Goal: Information Seeking & Learning: Learn about a topic

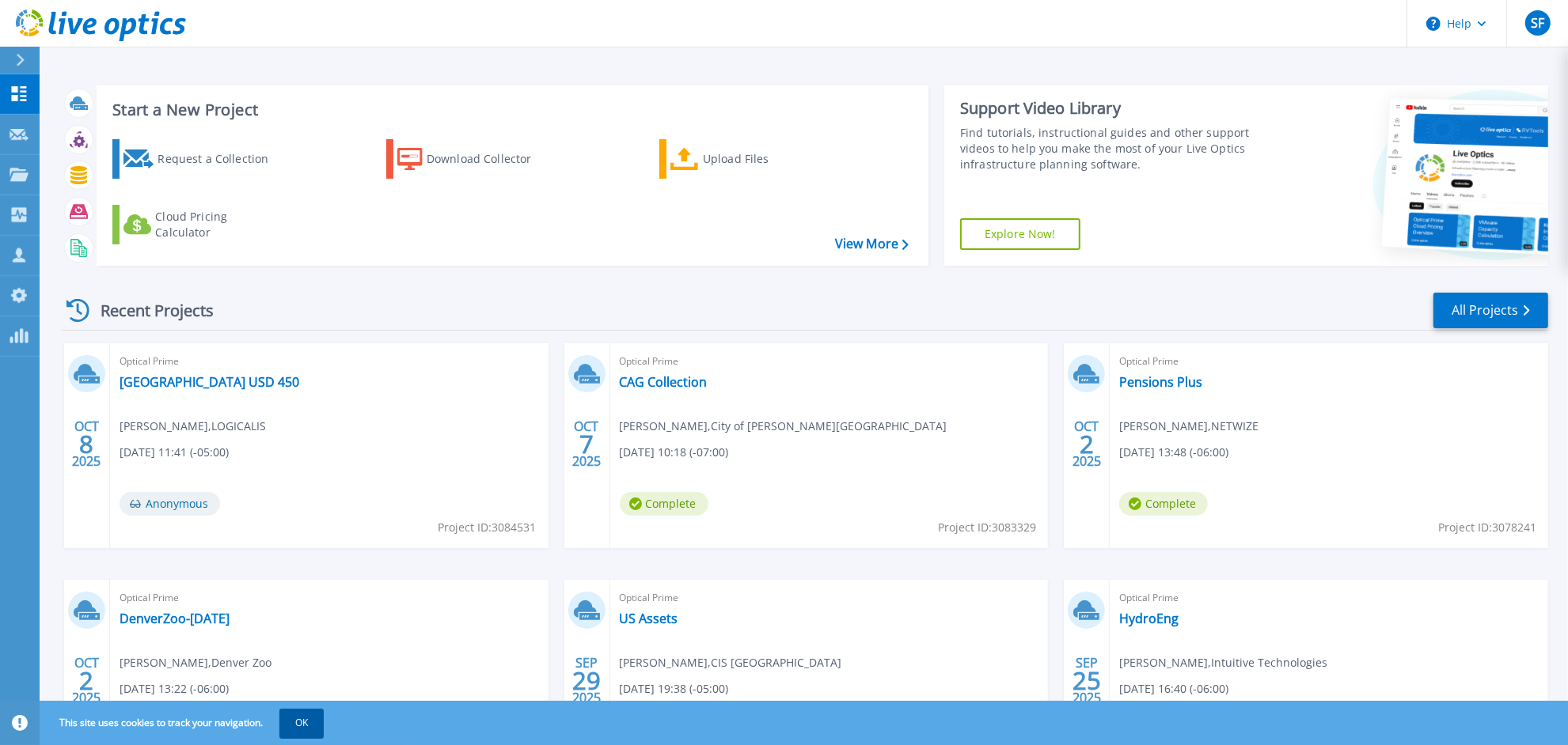
click at [295, 720] on button "OK" at bounding box center [301, 722] width 44 height 29
click at [295, 720] on div "Optical Prime DenverZoo-Oct1 Dean Paulson , Denver Zoo 10/02/2025, 13:22 (-06:0…" at bounding box center [329, 682] width 438 height 204
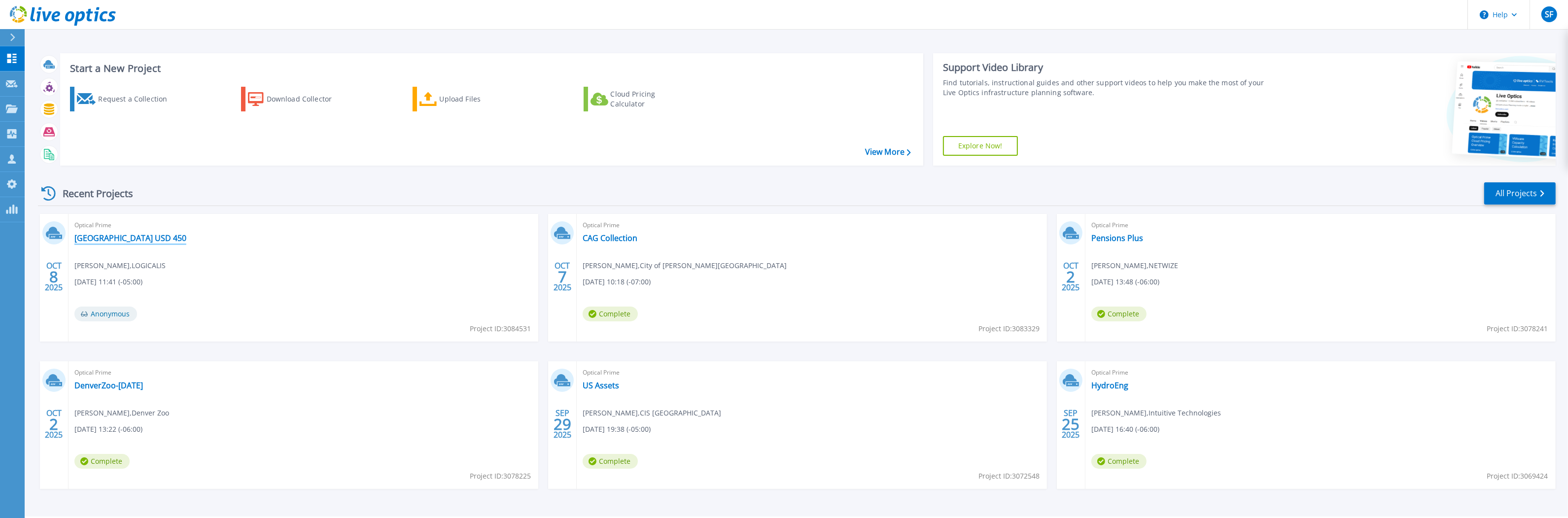
click at [124, 239] on link "[GEOGRAPHIC_DATA] USD 450" at bounding box center [130, 238] width 112 height 10
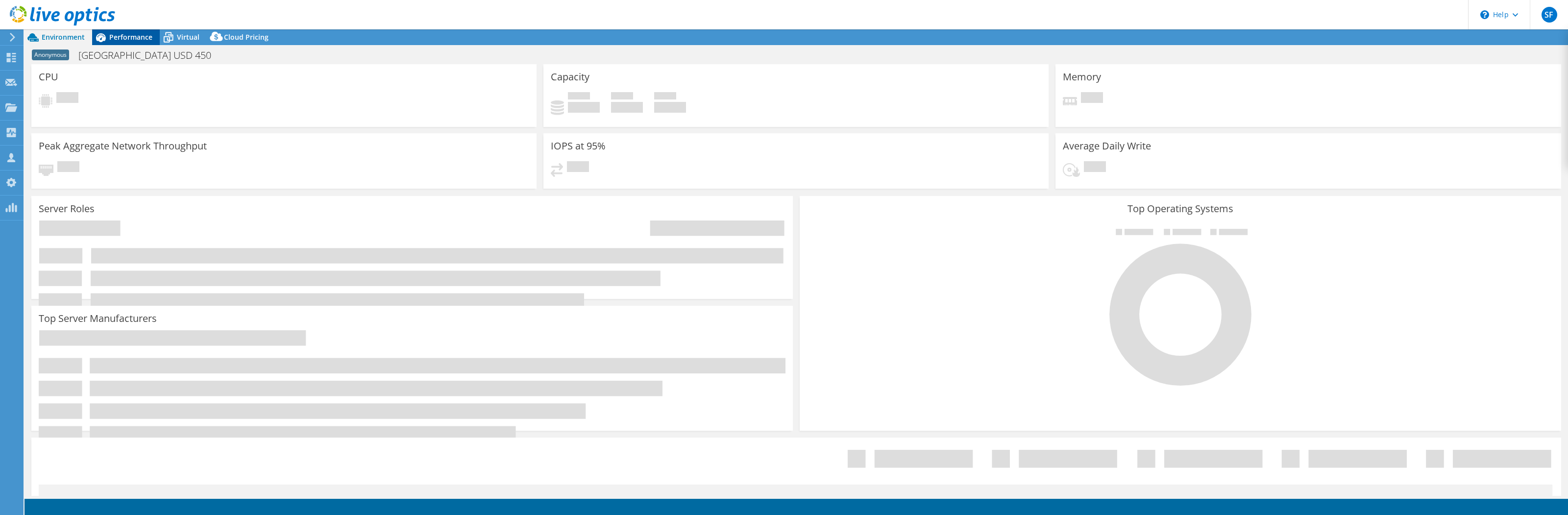
select select "USD"
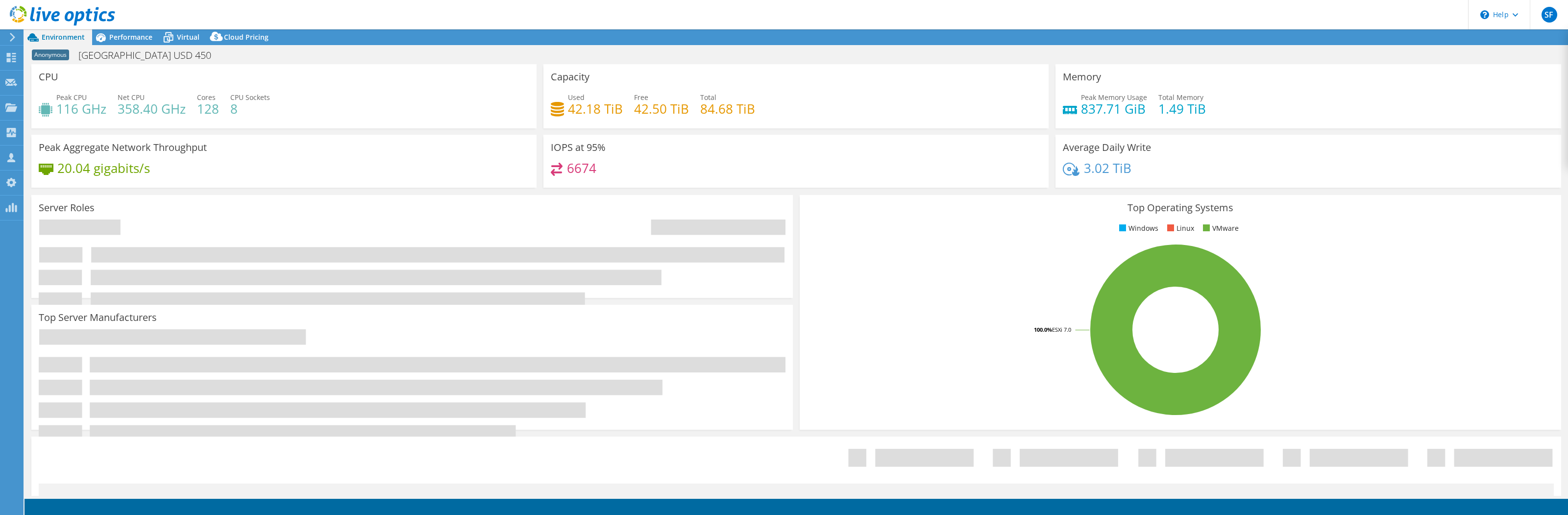
click at [111, 32] on div at bounding box center [57, 16] width 115 height 33
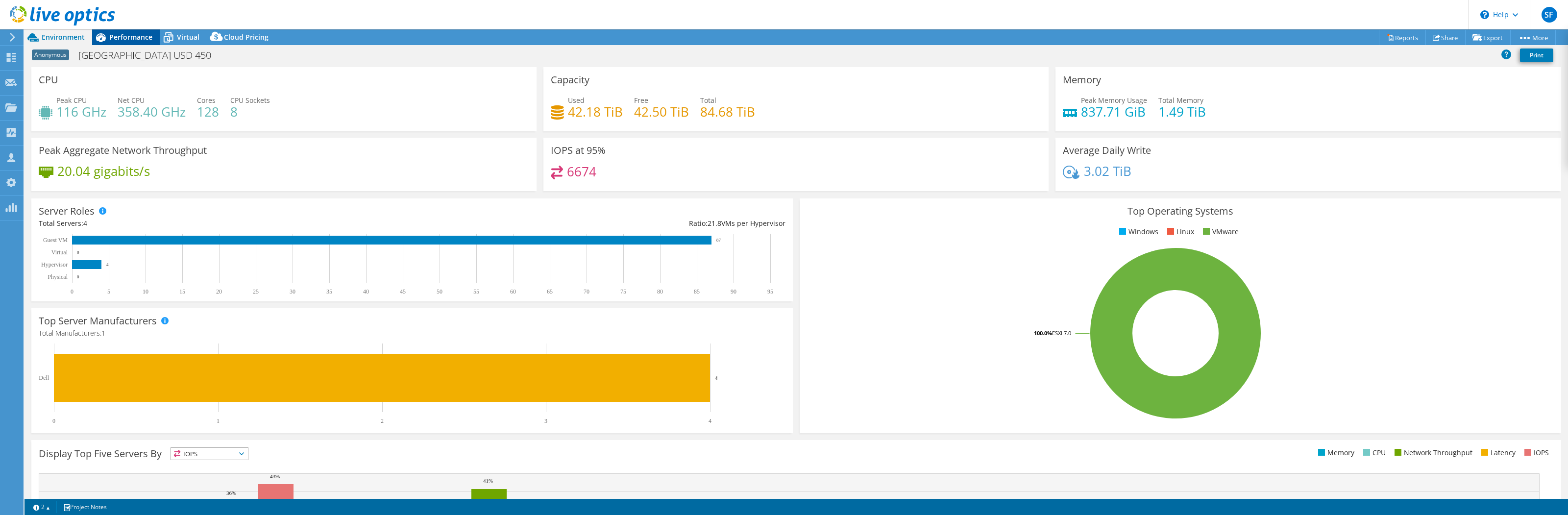
click at [131, 40] on span "Performance" at bounding box center [131, 37] width 43 height 9
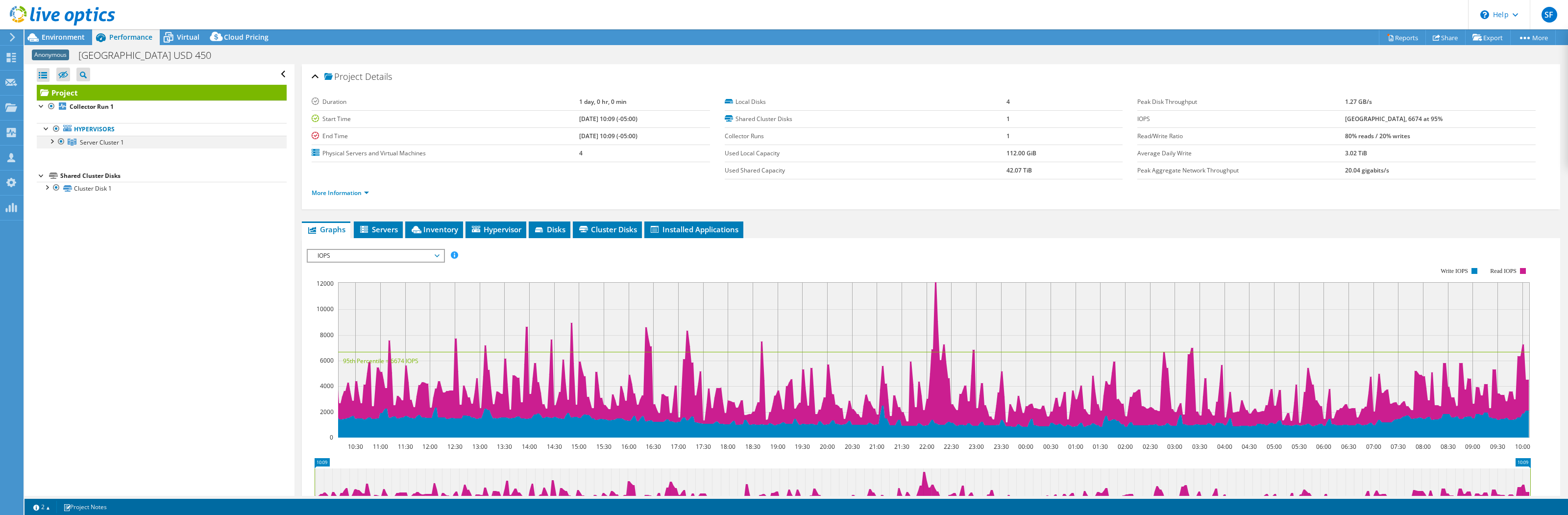
click at [54, 142] on div at bounding box center [51, 141] width 10 height 10
click at [77, 35] on span "Environment" at bounding box center [63, 37] width 43 height 9
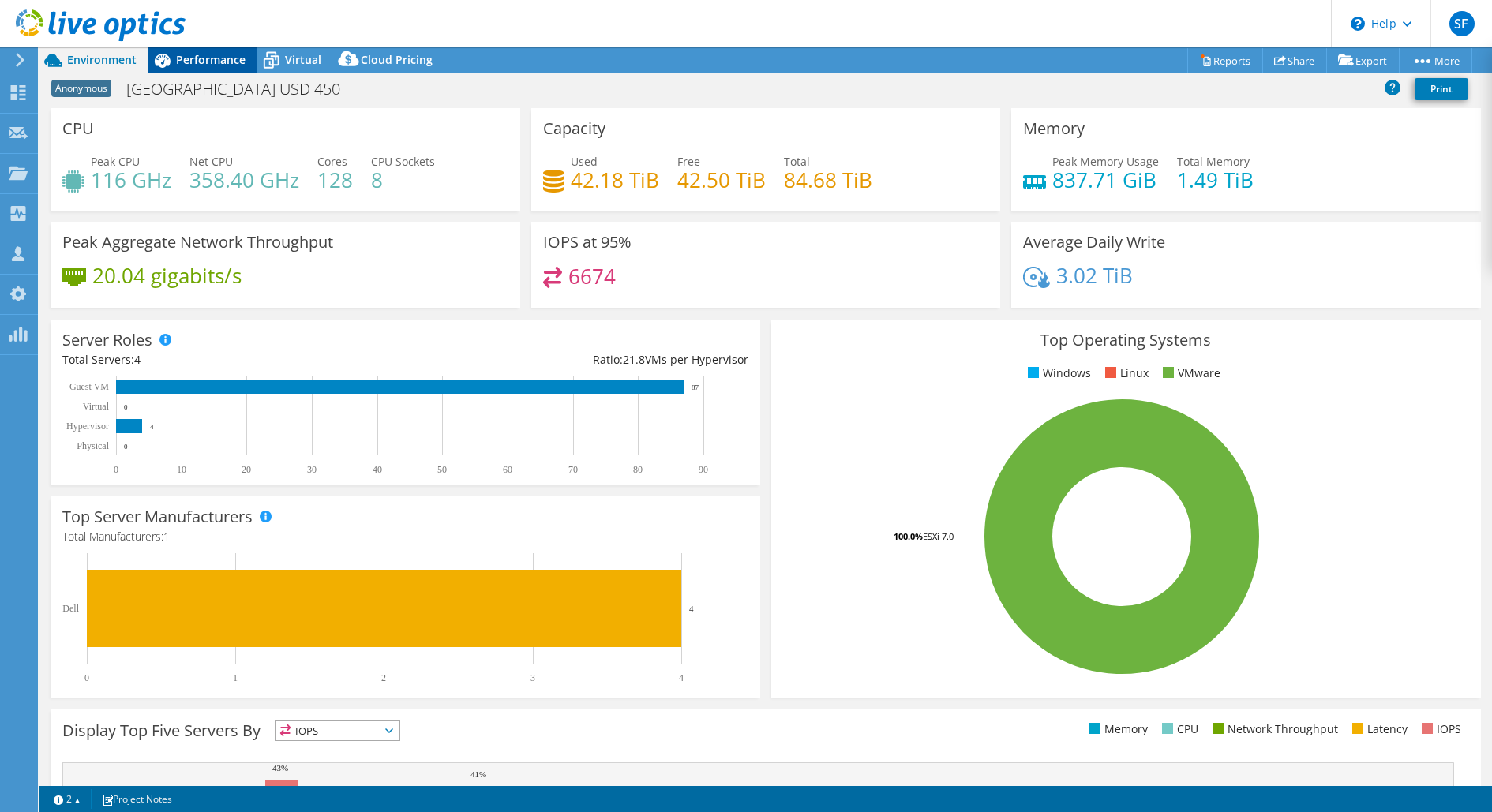
click at [213, 57] on span "Performance" at bounding box center [211, 59] width 70 height 15
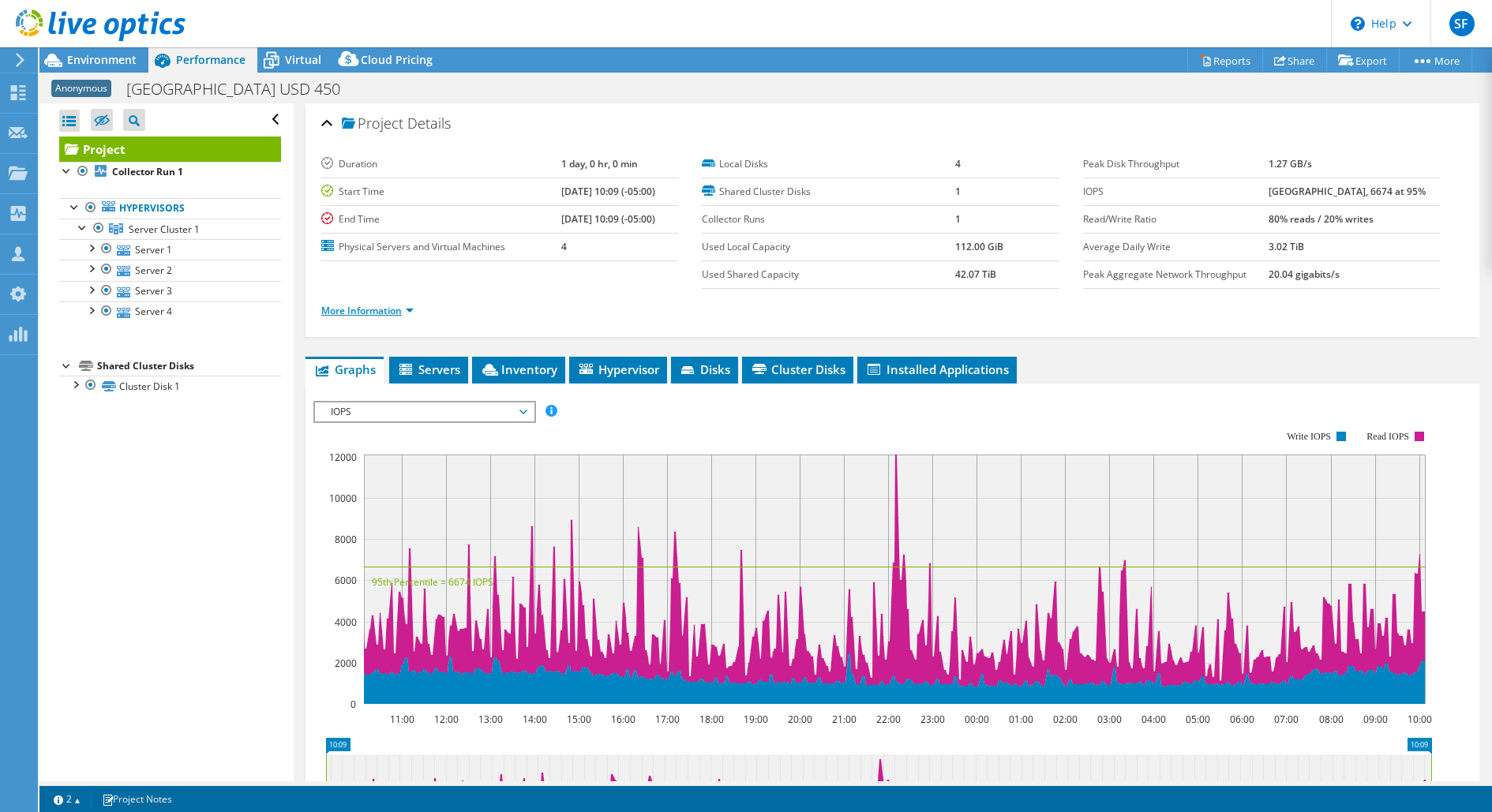
click at [377, 304] on link "More Information" at bounding box center [368, 311] width 92 height 14
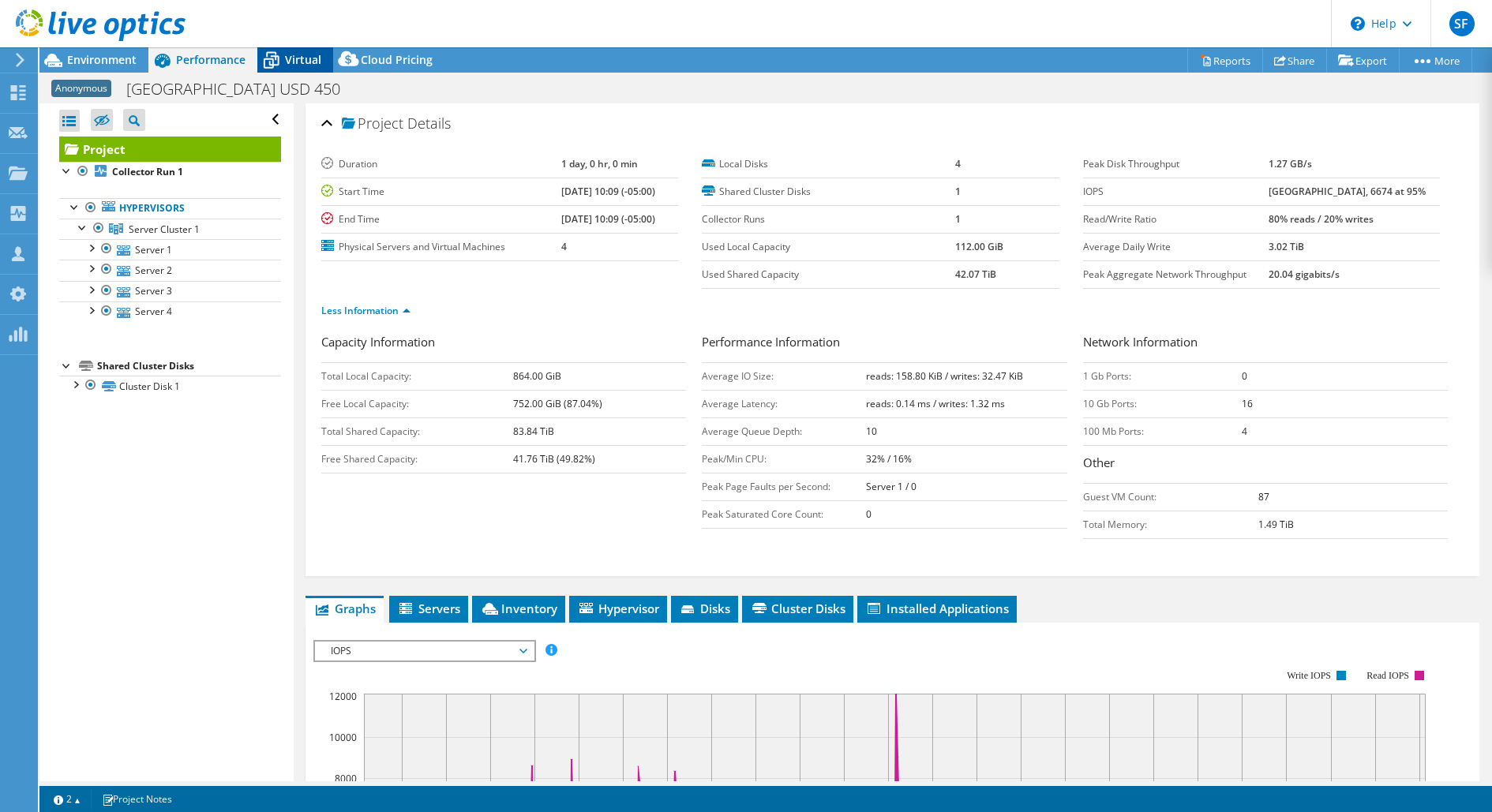
click at [293, 63] on span "Virtual" at bounding box center [303, 59] width 36 height 15
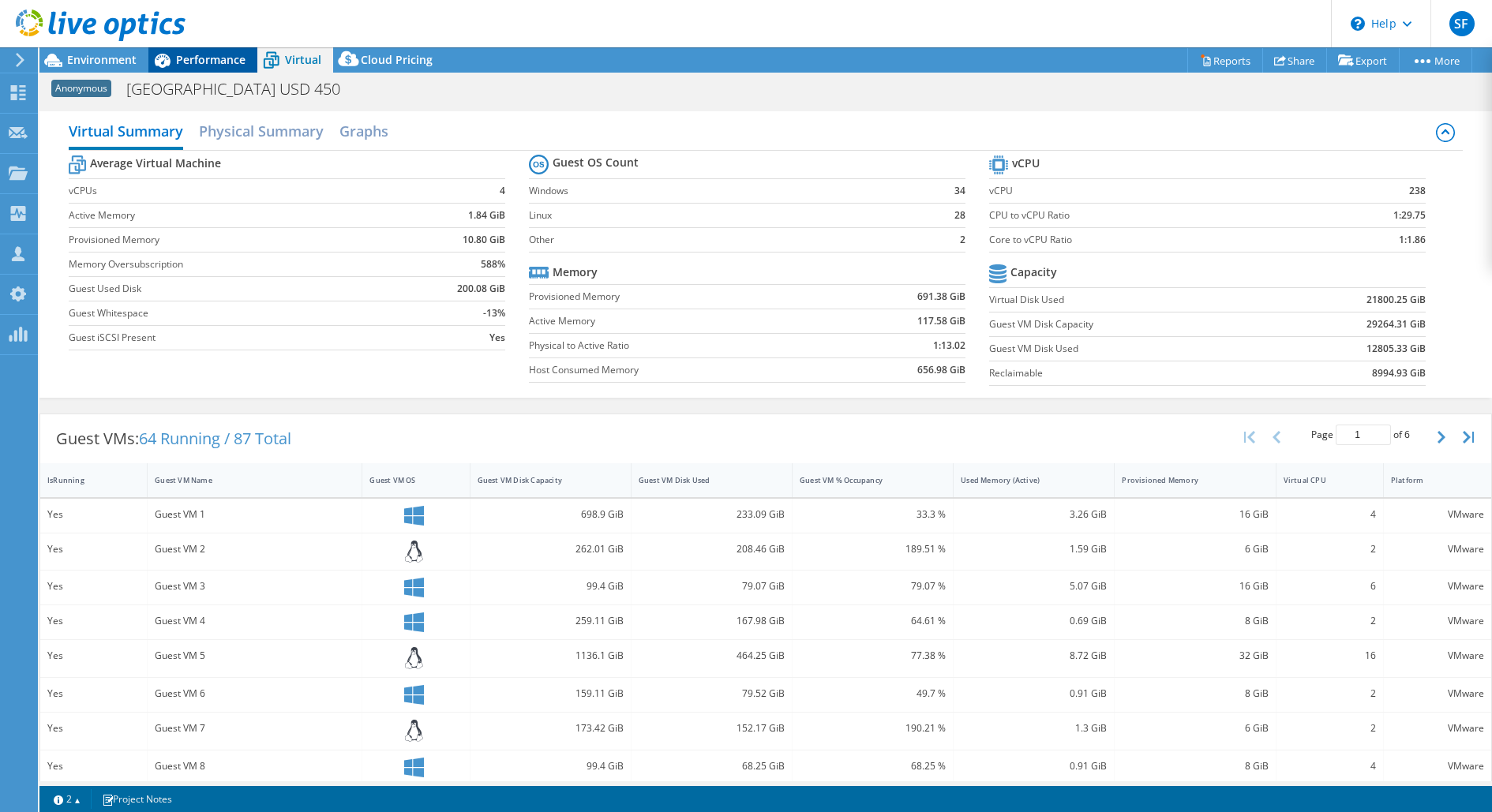
click at [227, 59] on span "Performance" at bounding box center [211, 59] width 70 height 15
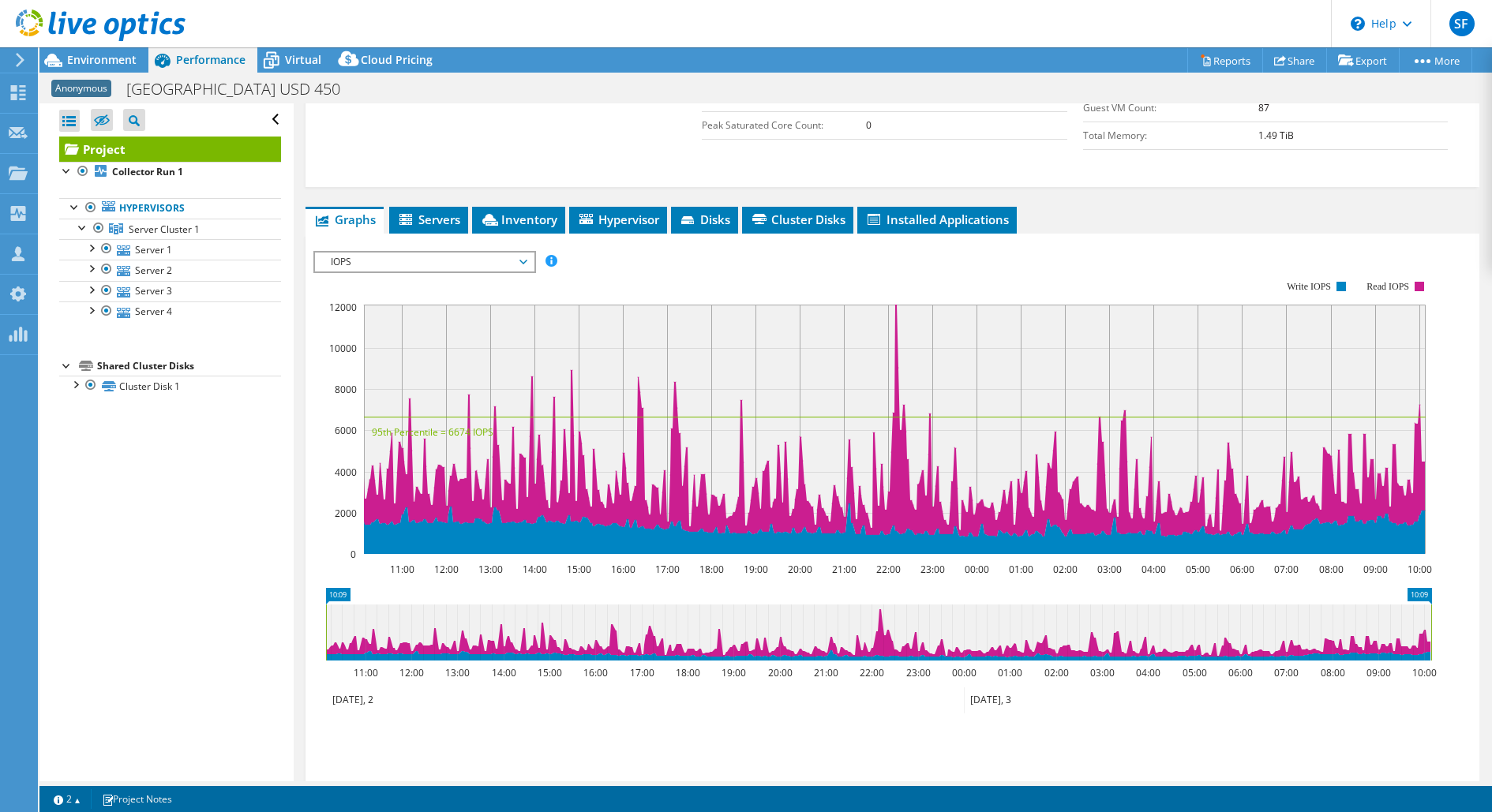
scroll to position [399, 0]
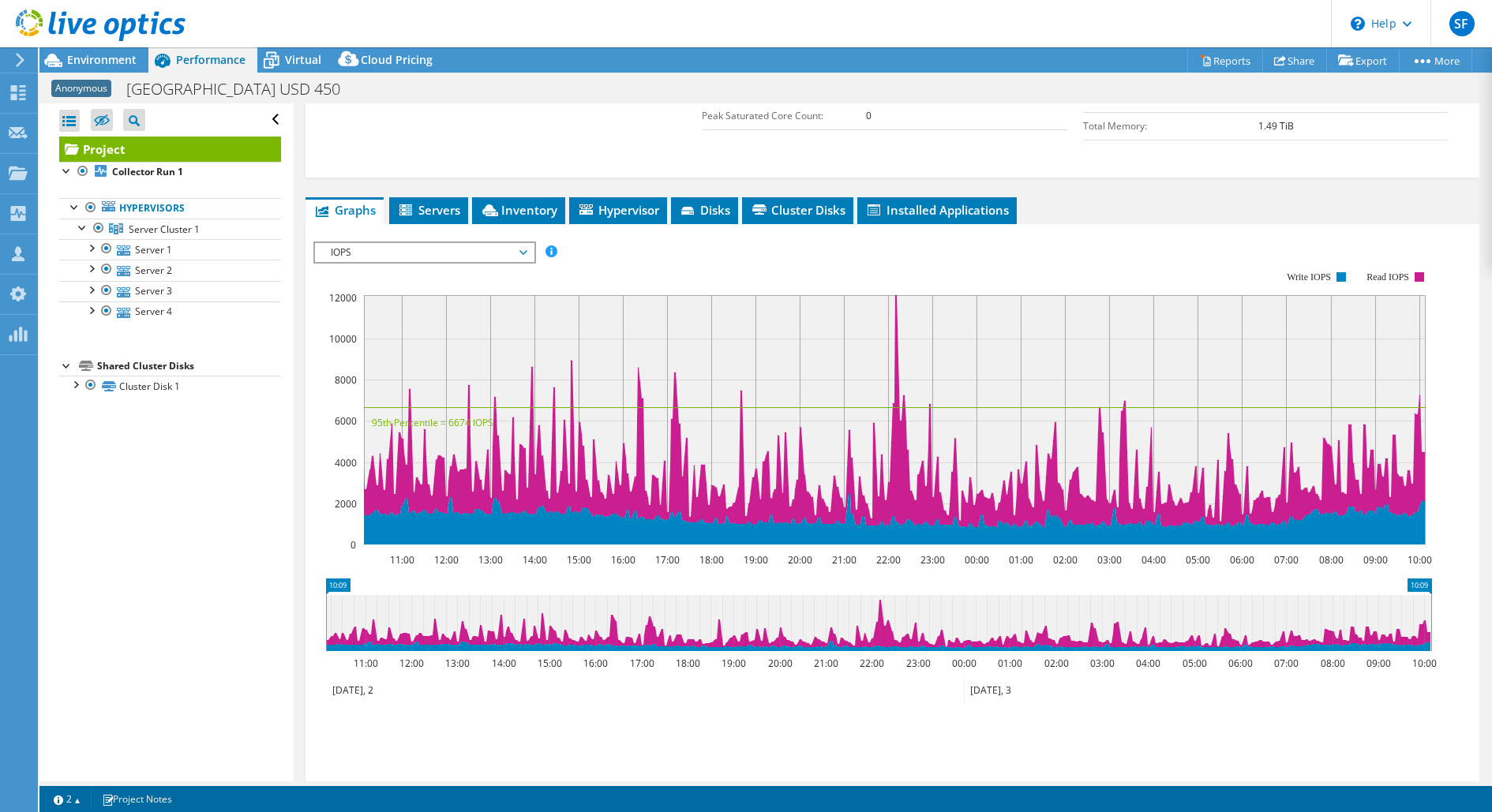
click at [528, 251] on span "IOPS" at bounding box center [424, 252] width 219 height 19
click at [528, 250] on span "IOPS" at bounding box center [424, 252] width 219 height 19
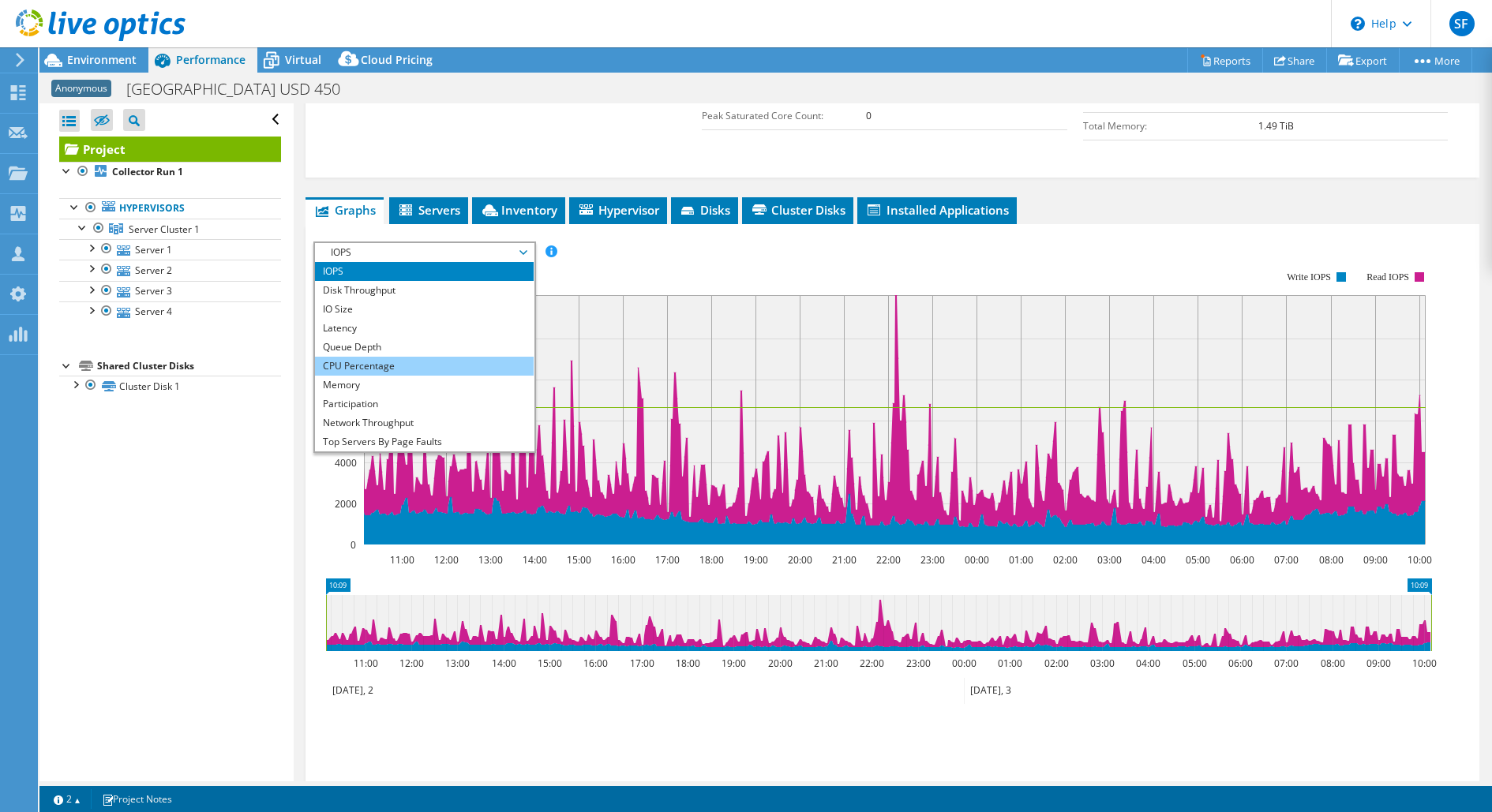
click at [477, 357] on li "CPU Percentage" at bounding box center [424, 366] width 219 height 19
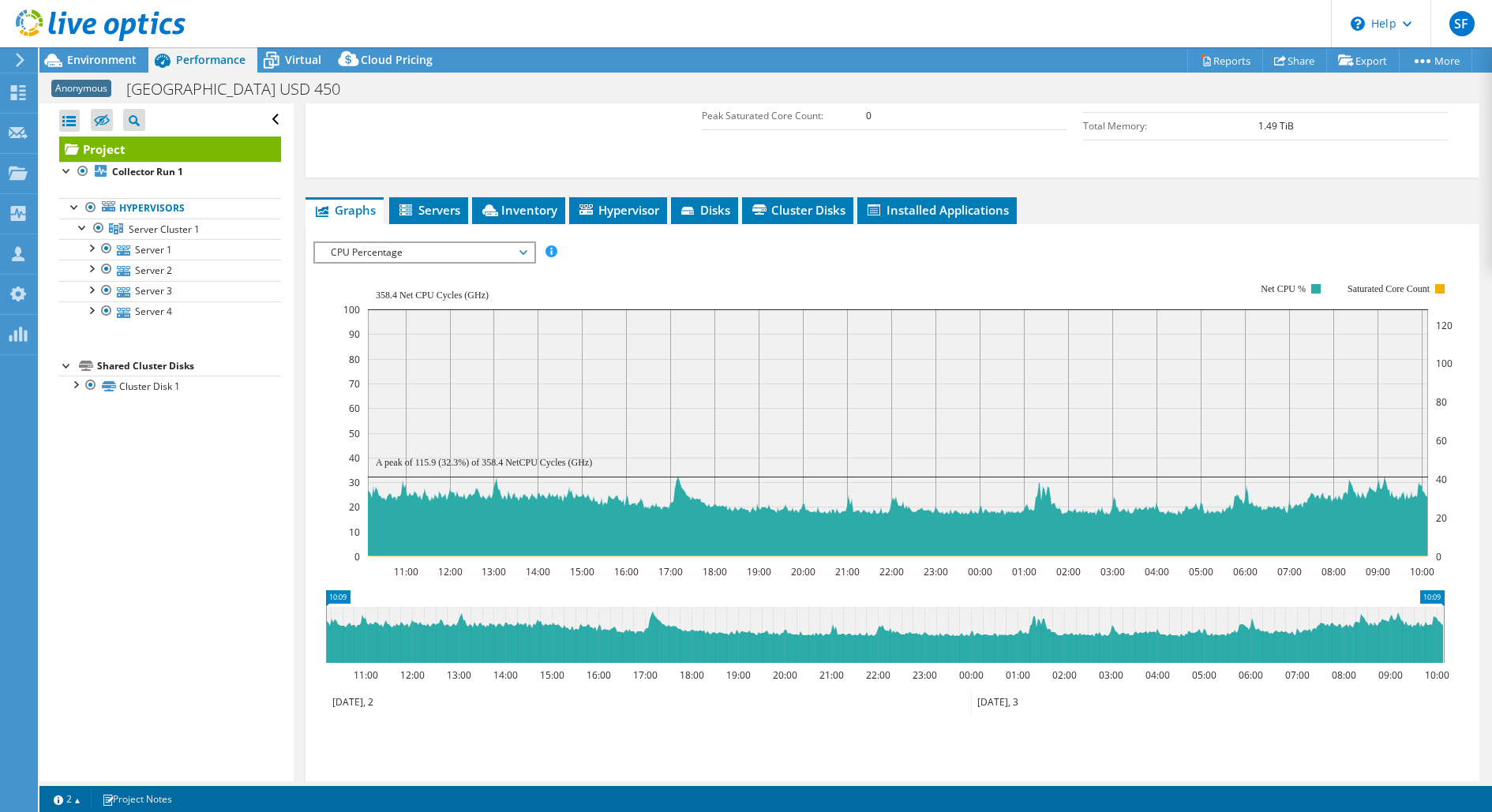
click at [452, 249] on span "CPU Percentage" at bounding box center [424, 252] width 203 height 19
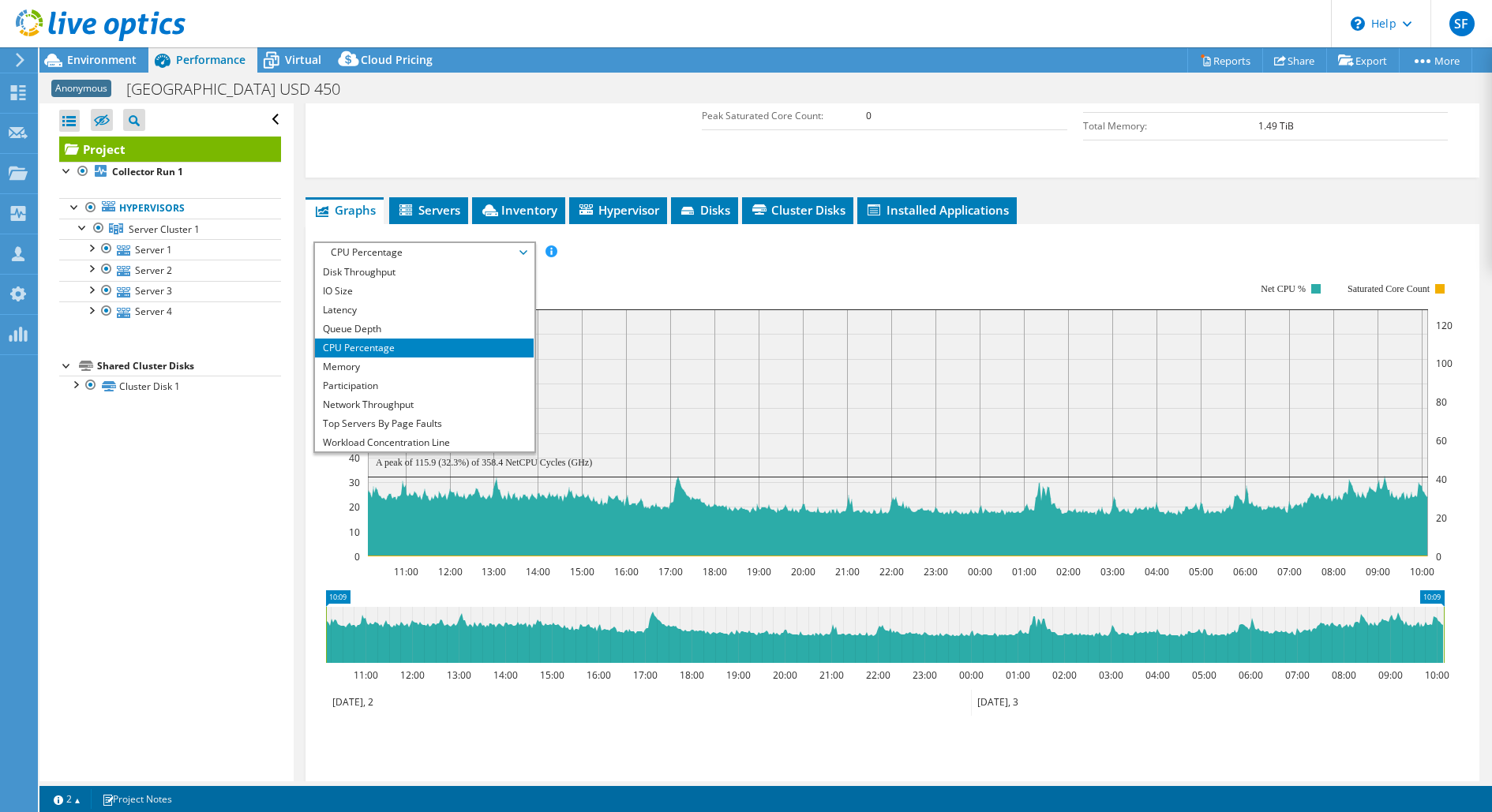
scroll to position [56, 0]
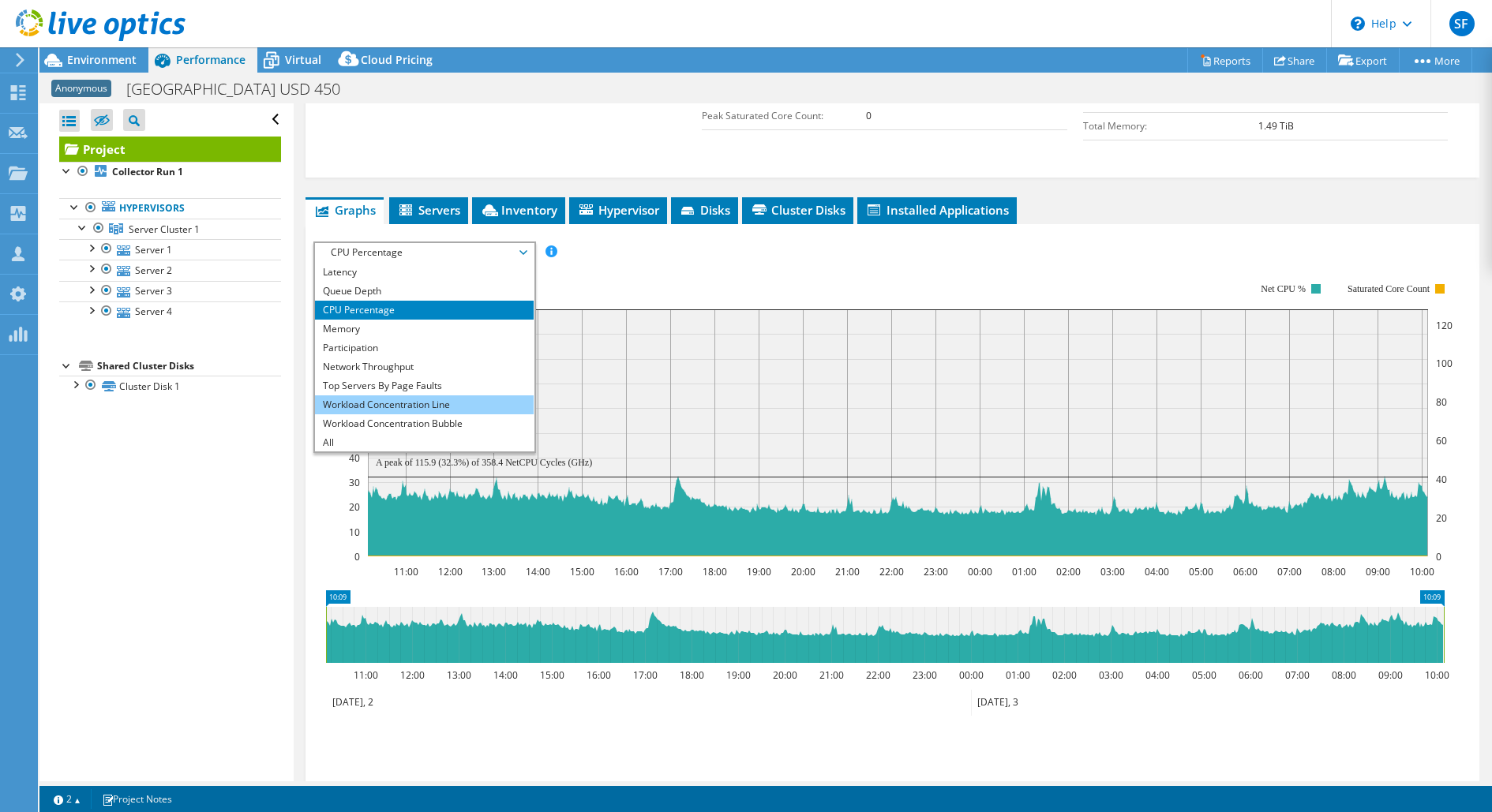
click at [475, 397] on li "Workload Concentration Line" at bounding box center [424, 404] width 219 height 19
